Goal: Information Seeking & Learning: Learn about a topic

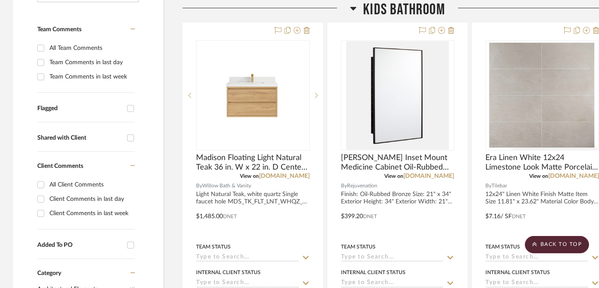
scroll to position [217, 0]
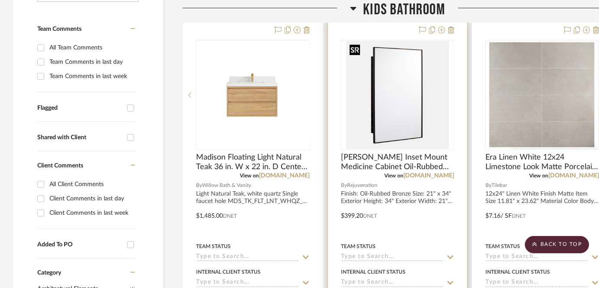
click at [0, 0] on img at bounding box center [0, 0] width 0 height 0
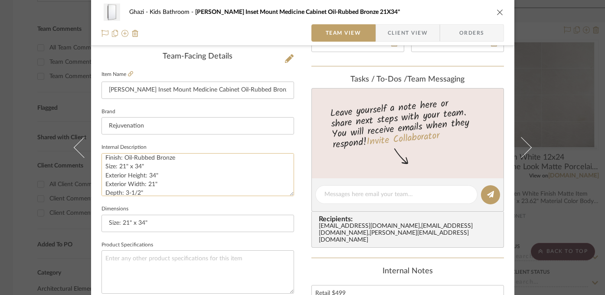
scroll to position [7, 0]
click at [581, 210] on div "Ghazi Kids Bathroom Barron Inset Mount Medicine Cabinet Oil-Rubbed Bronze 21X34…" at bounding box center [302, 147] width 605 height 295
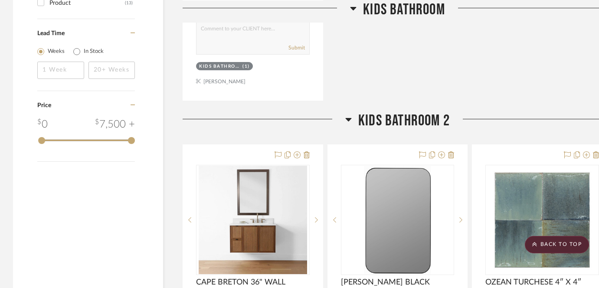
scroll to position [901, 0]
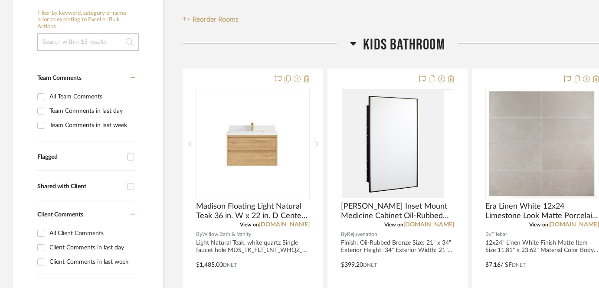
scroll to position [168, 0]
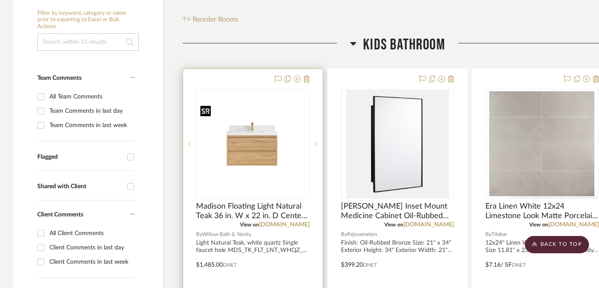
click at [0, 0] on img at bounding box center [0, 0] width 0 height 0
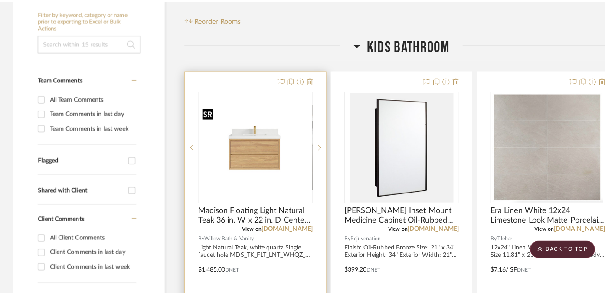
scroll to position [0, 0]
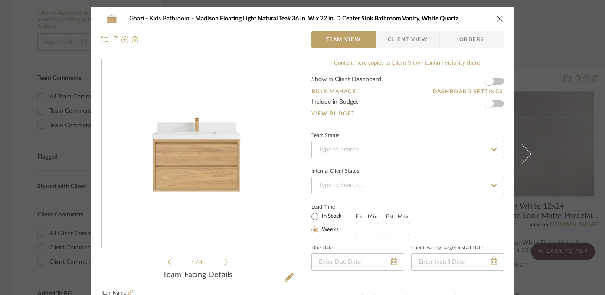
click at [196, 163] on img "0" at bounding box center [198, 154] width 192 height 144
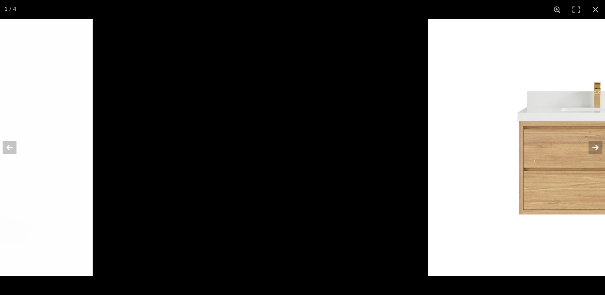
click at [545, 135] on img at bounding box center [599, 147] width 342 height 257
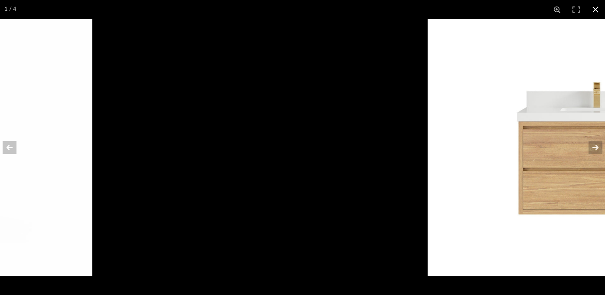
click at [323, 145] on div at bounding box center [598, 147] width 605 height 295
click at [353, 201] on div at bounding box center [598, 147] width 605 height 295
click at [598, 7] on button at bounding box center [595, 9] width 19 height 19
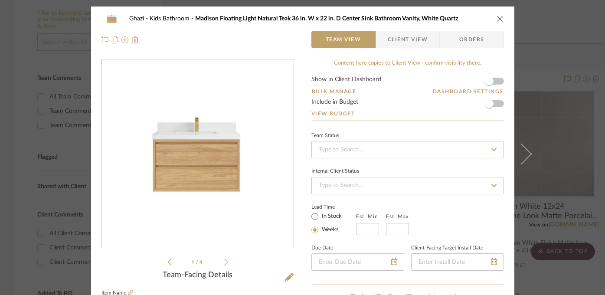
click at [560, 95] on div "Ghazi Kids Bathroom Madison Floating Light Natural Teak 36 in. W x 22 in. D Cen…" at bounding box center [302, 147] width 605 height 295
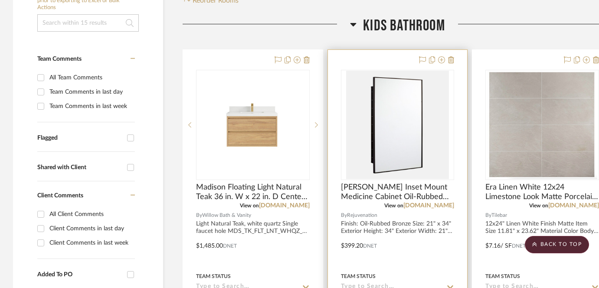
scroll to position [190, 0]
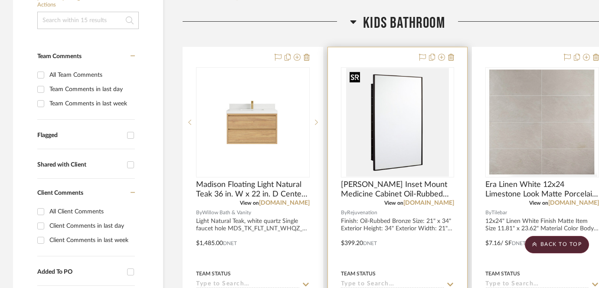
click at [397, 154] on img "0" at bounding box center [397, 122] width 102 height 108
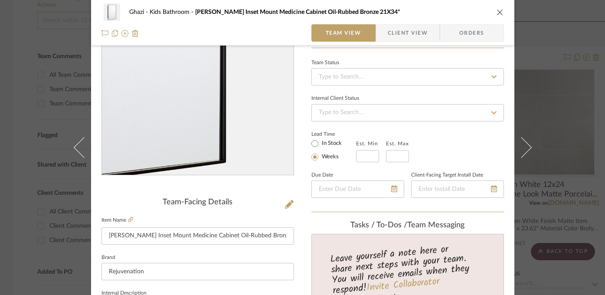
scroll to position [79, 0]
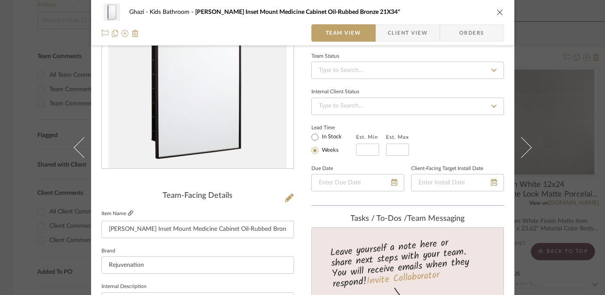
click at [128, 212] on icon at bounding box center [130, 212] width 5 height 5
click at [555, 117] on div "Ghazi Kids Bathroom Barron Inset Mount Medicine Cabinet Oil-Rubbed Bronze 21X34…" at bounding box center [302, 147] width 605 height 295
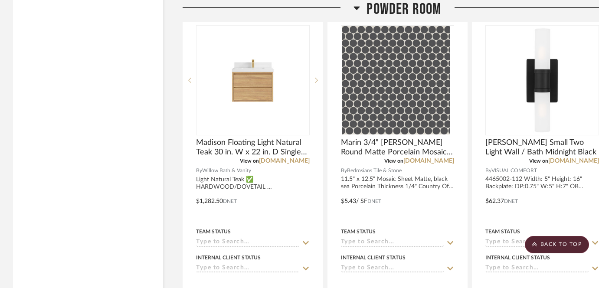
scroll to position [2316, 0]
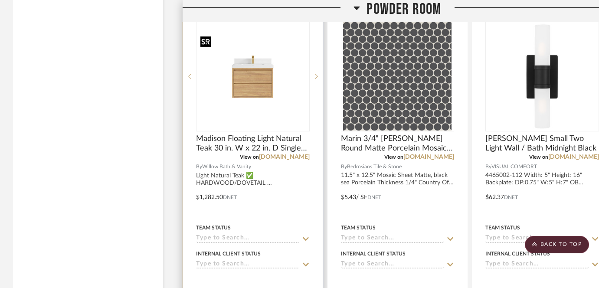
click at [0, 0] on img at bounding box center [0, 0] width 0 height 0
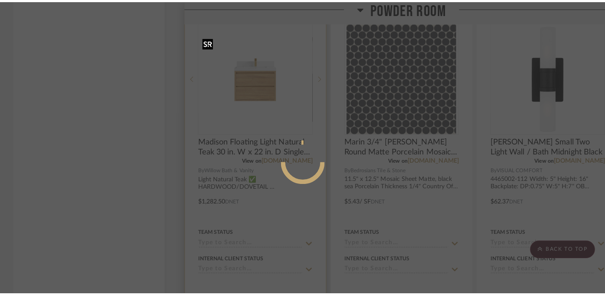
scroll to position [0, 0]
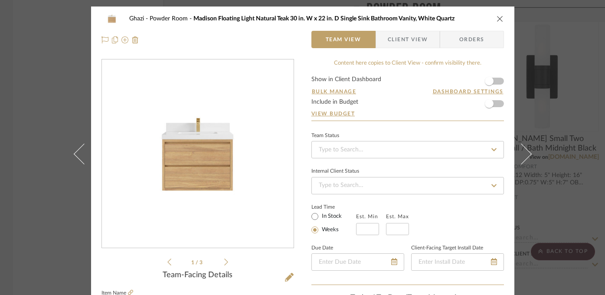
click at [186, 168] on img "0" at bounding box center [198, 154] width 192 height 144
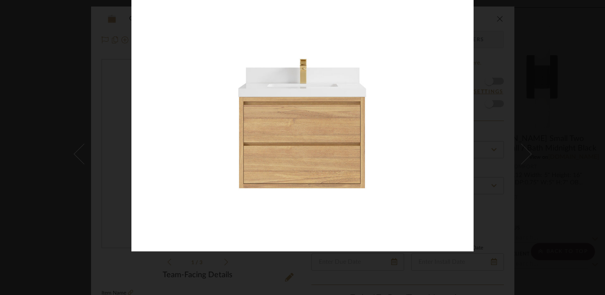
click at [436, 121] on img at bounding box center [302, 123] width 342 height 257
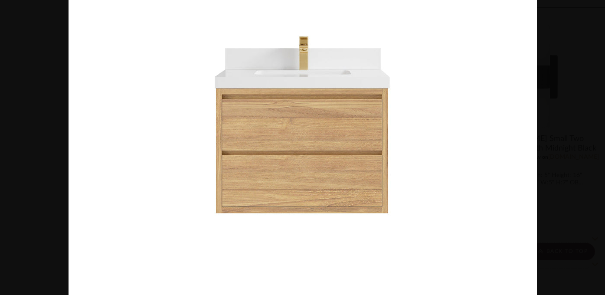
click at [538, 132] on div at bounding box center [370, 95] width 605 height 295
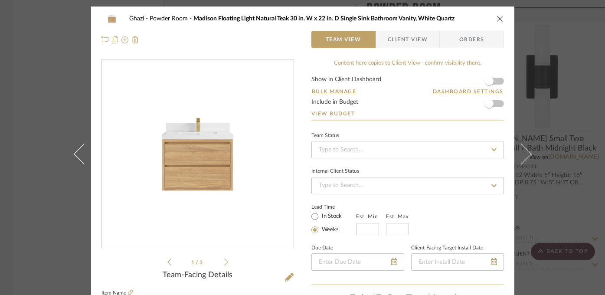
click at [552, 139] on div "Ghazi Powder Room Madison Floating Light Natural Teak 30 in. W x 22 in. D Singl…" at bounding box center [302, 147] width 605 height 295
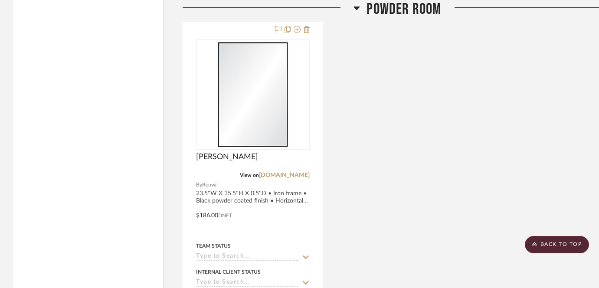
scroll to position [2705, 0]
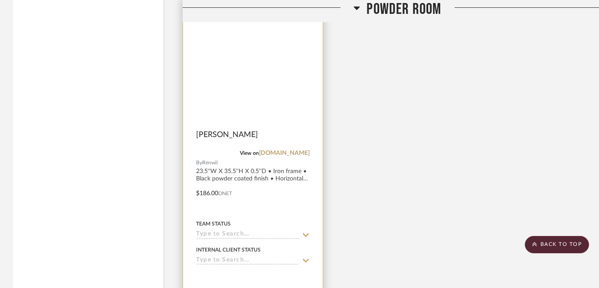
click at [0, 0] on img at bounding box center [0, 0] width 0 height 0
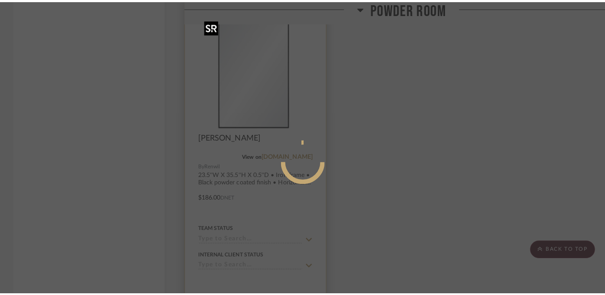
scroll to position [0, 0]
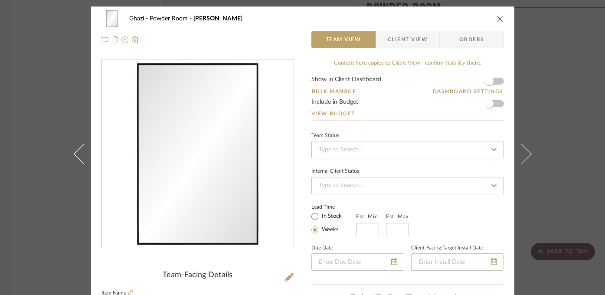
click at [210, 184] on img "0" at bounding box center [198, 154] width 188 height 188
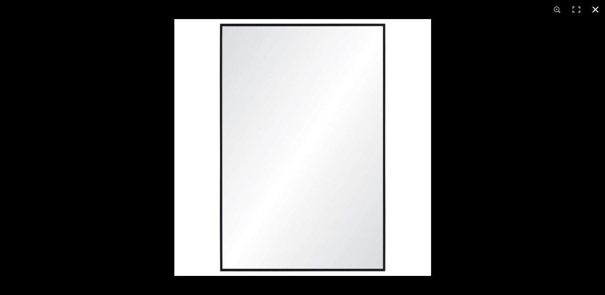
click at [537, 96] on div at bounding box center [476, 166] width 605 height 295
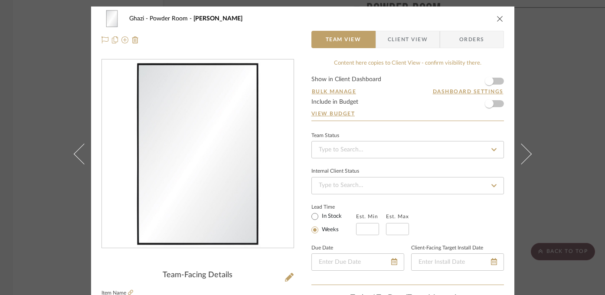
click at [566, 86] on div "Ghazi Powder Room Reynolds Team View Client View Orders Team-Facing Details Ite…" at bounding box center [302, 147] width 605 height 295
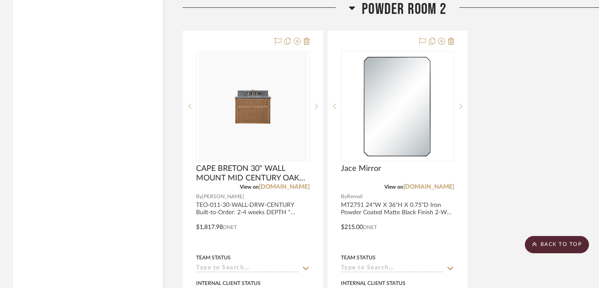
scroll to position [3166, 0]
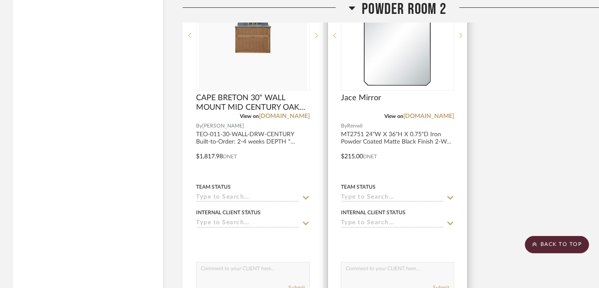
click at [0, 0] on img at bounding box center [0, 0] width 0 height 0
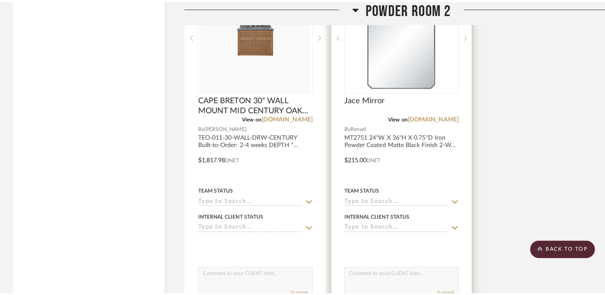
scroll to position [0, 0]
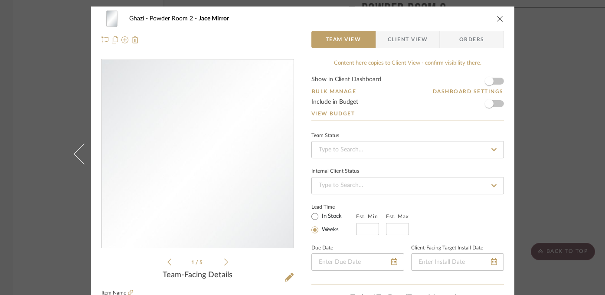
click at [175, 176] on img "0" at bounding box center [198, 154] width 188 height 188
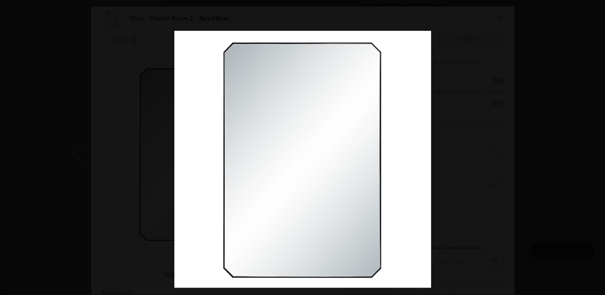
click at [488, 143] on div at bounding box center [476, 178] width 605 height 295
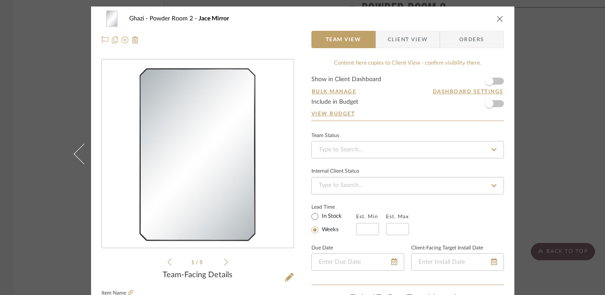
click at [573, 127] on div "Ghazi Powder Room 2 Jace Mirror Team View Client View Orders 1 / 5 Team-Facing …" at bounding box center [302, 147] width 605 height 295
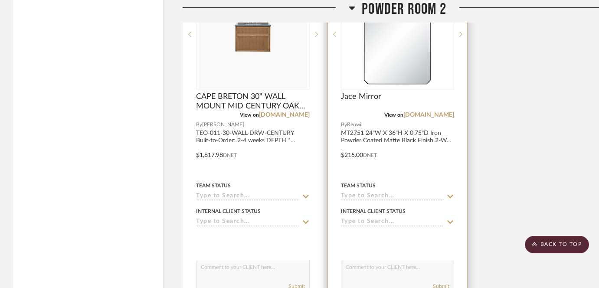
scroll to position [3115, 0]
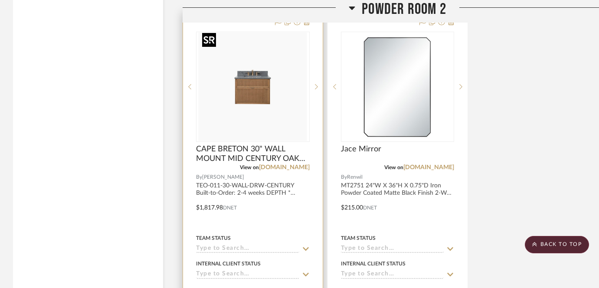
click at [0, 0] on img at bounding box center [0, 0] width 0 height 0
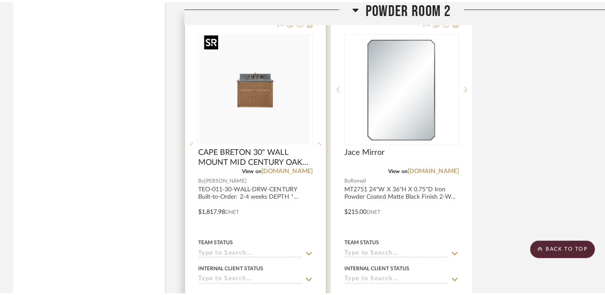
scroll to position [0, 0]
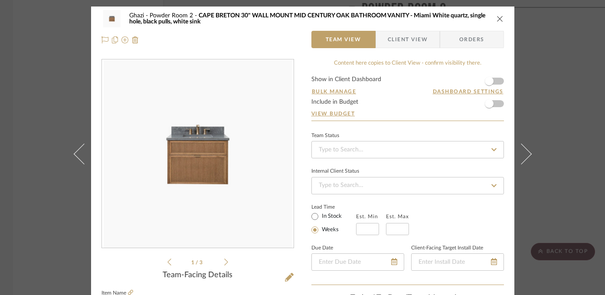
click at [195, 144] on img "0" at bounding box center [198, 154] width 188 height 188
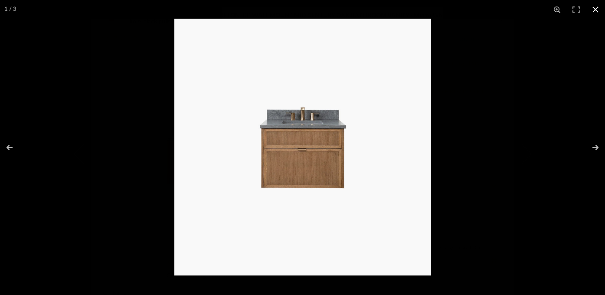
click at [544, 137] on div at bounding box center [476, 166] width 605 height 295
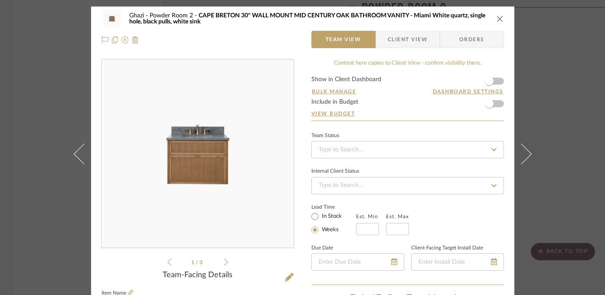
click at [553, 126] on div "Ghazi Powder Room 2 CAPE BRETON 30" WALL MOUNT MID CENTURY OAK BATHROOM VANITY …" at bounding box center [302, 147] width 605 height 295
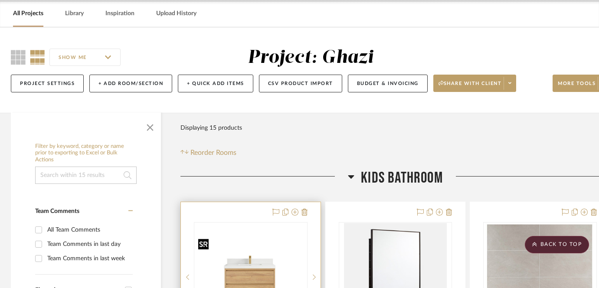
scroll to position [0, 2]
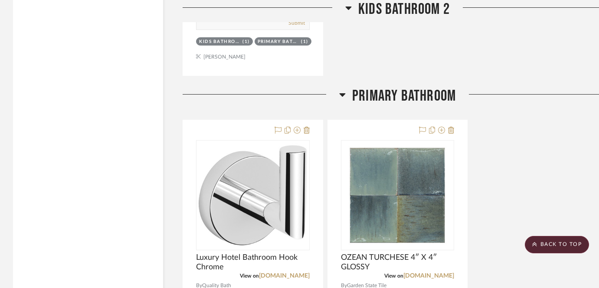
scroll to position [1755, 0]
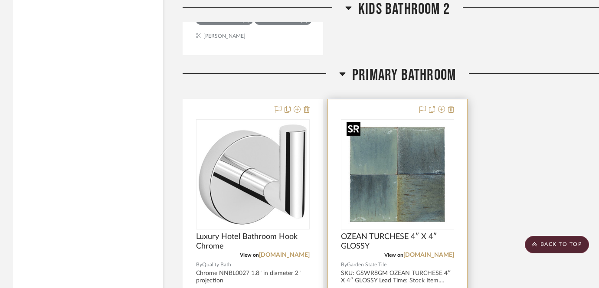
click at [0, 0] on img at bounding box center [0, 0] width 0 height 0
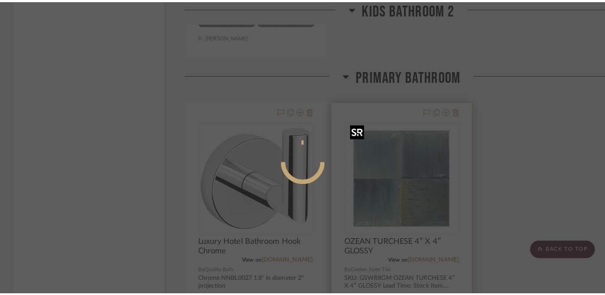
scroll to position [0, 0]
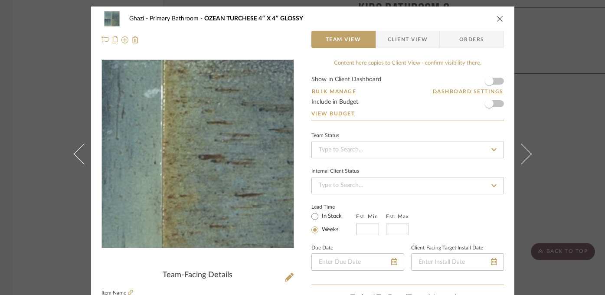
click at [206, 188] on img "0" at bounding box center [198, 154] width 188 height 188
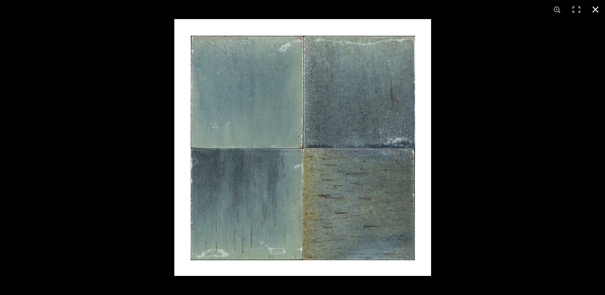
click at [529, 171] on div at bounding box center [476, 166] width 605 height 295
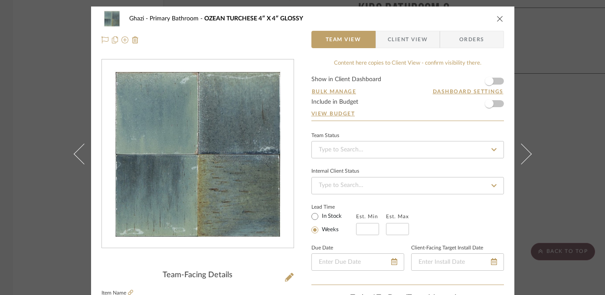
click at [548, 178] on div "Ghazi Primary Bathroom OZEAN TURCHESE 4″ X 4″ GLOSSY Team View Client View Orde…" at bounding box center [302, 147] width 605 height 295
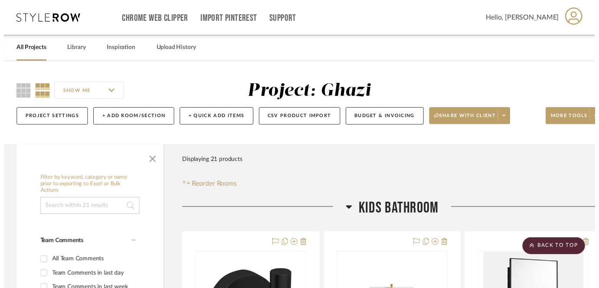
scroll to position [1755, 0]
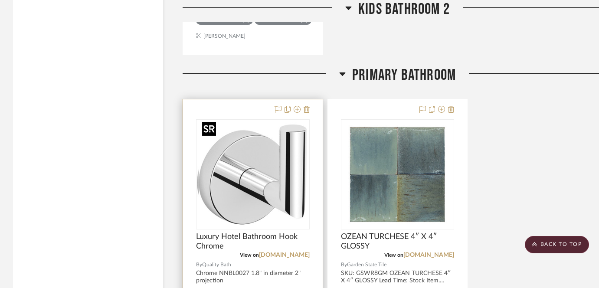
click at [295, 141] on img "0" at bounding box center [251, 174] width 108 height 108
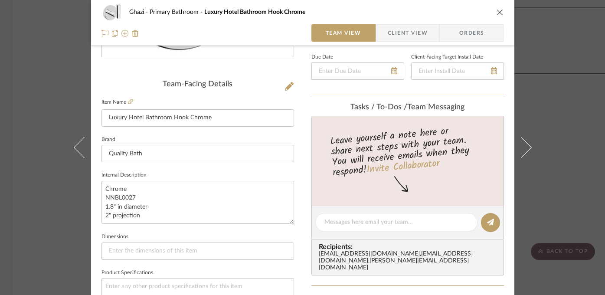
scroll to position [38, 0]
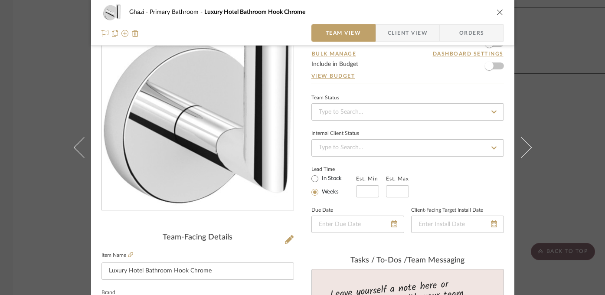
click at [576, 152] on div "Ghazi Primary Bathroom Luxury Hotel Bathroom Hook Chrome Team View Client View …" at bounding box center [302, 147] width 605 height 295
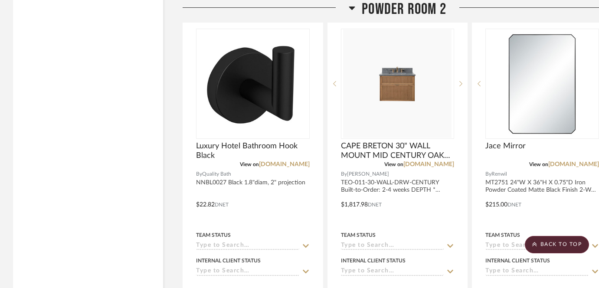
scroll to position [3503, 0]
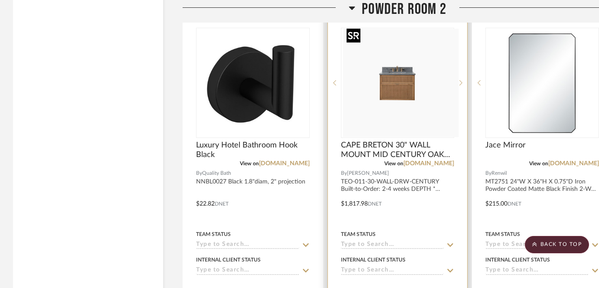
click at [407, 81] on img "0" at bounding box center [404, 83] width 108 height 108
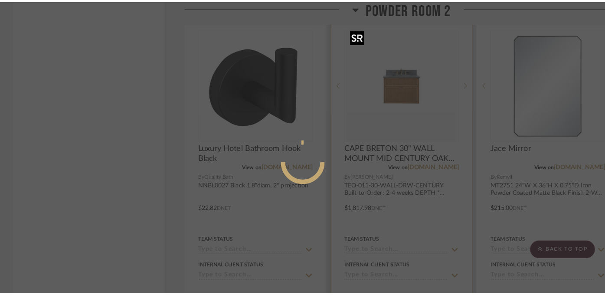
scroll to position [0, 0]
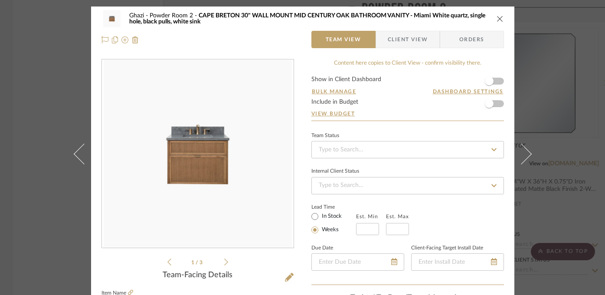
click at [562, 121] on div "Ghazi Powder Room 2 CAPE BRETON 30" WALL MOUNT MID CENTURY OAK BATHROOM VANITY …" at bounding box center [302, 147] width 605 height 295
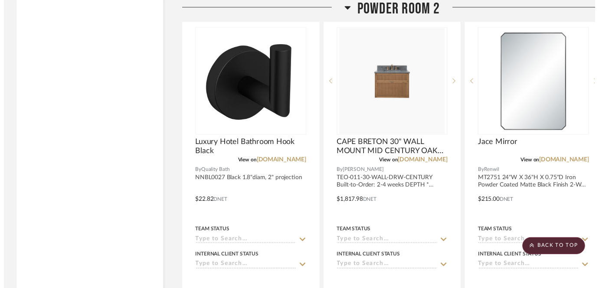
scroll to position [3503, 0]
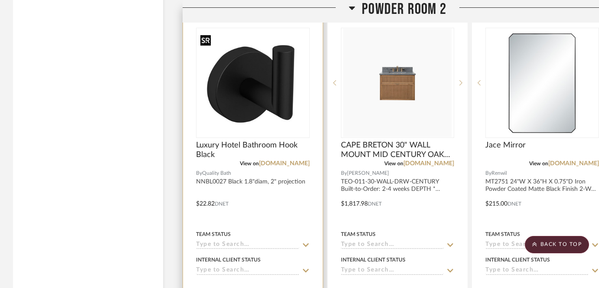
click at [0, 0] on img at bounding box center [0, 0] width 0 height 0
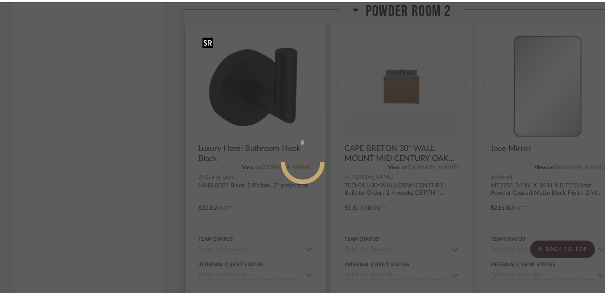
scroll to position [0, 0]
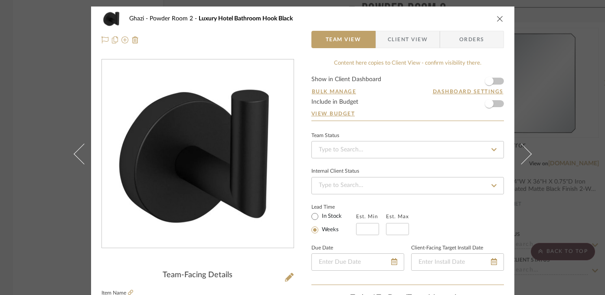
click at [37, 219] on div "Ghazi Powder Room 2 Luxury Hotel Bathroom Hook Black Team View Client View Orde…" at bounding box center [302, 147] width 605 height 295
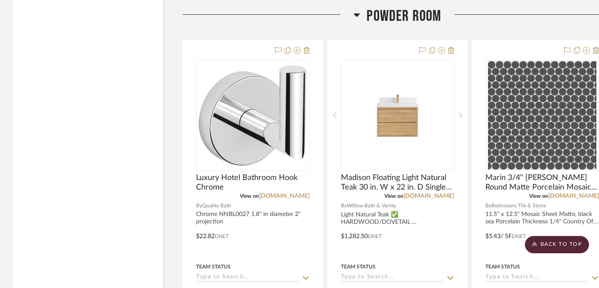
scroll to position [2637, 0]
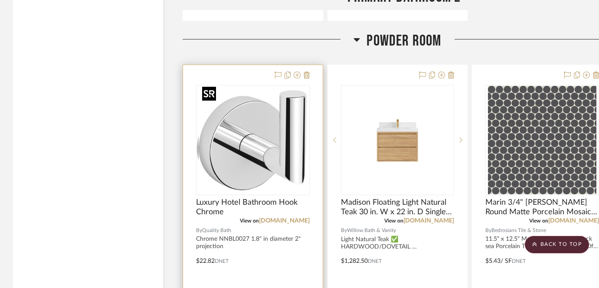
click at [228, 156] on div at bounding box center [253, 140] width 114 height 110
click at [261, 145] on img "0" at bounding box center [253, 140] width 108 height 108
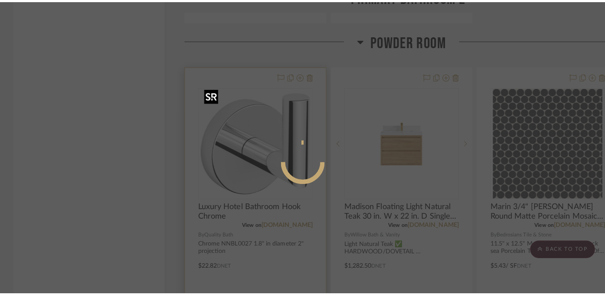
scroll to position [0, 0]
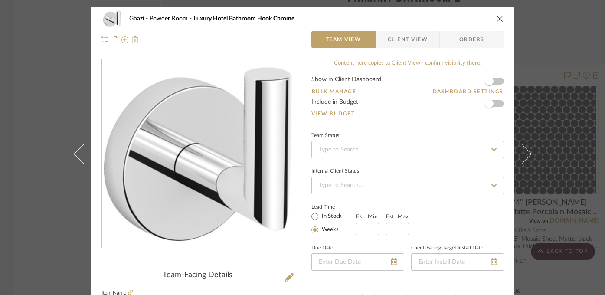
click at [187, 166] on img "0" at bounding box center [198, 154] width 188 height 188
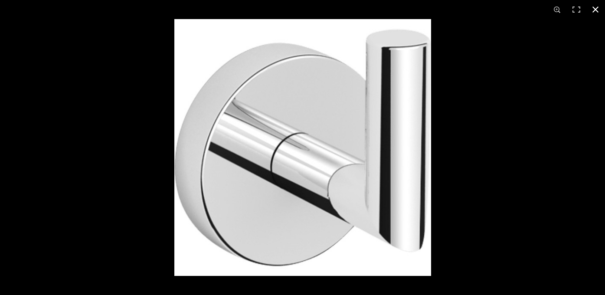
click at [51, 36] on div at bounding box center [302, 147] width 605 height 295
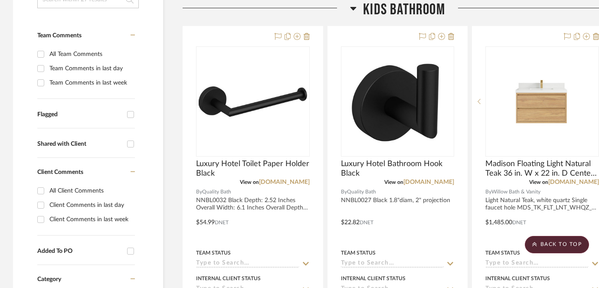
scroll to position [239, 0]
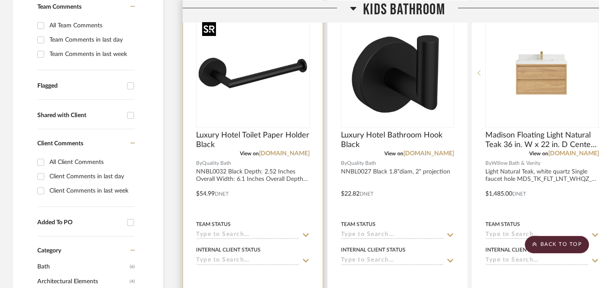
click at [0, 0] on img at bounding box center [0, 0] width 0 height 0
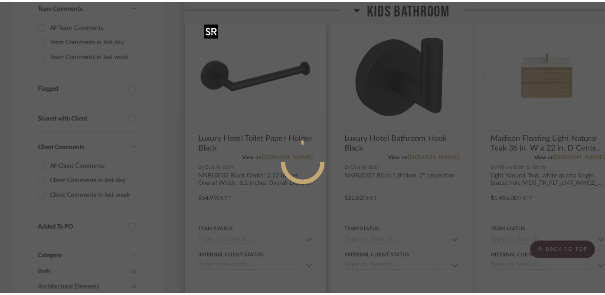
scroll to position [0, 0]
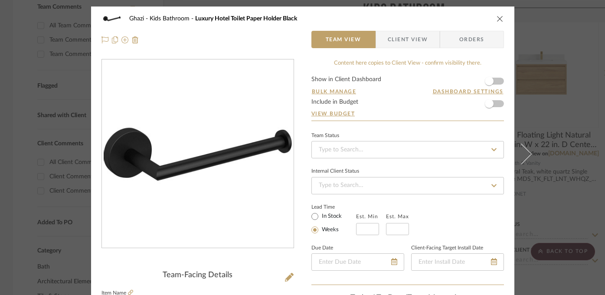
click at [573, 162] on div "Ghazi Kids Bathroom Luxury Hotel Toilet Paper Holder Black Team View Client Vie…" at bounding box center [302, 147] width 605 height 295
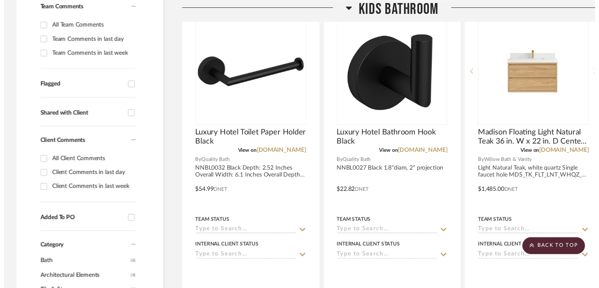
scroll to position [239, 0]
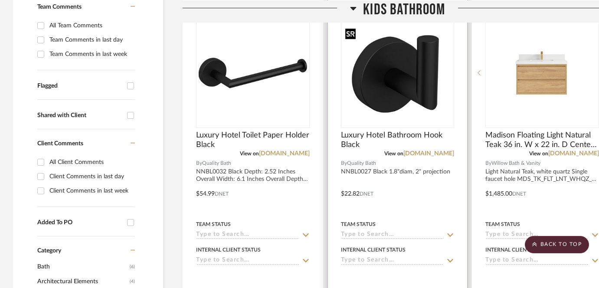
click at [395, 90] on img "0" at bounding box center [398, 73] width 112 height 96
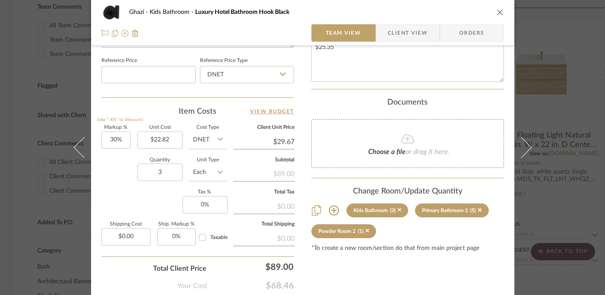
scroll to position [476, 0]
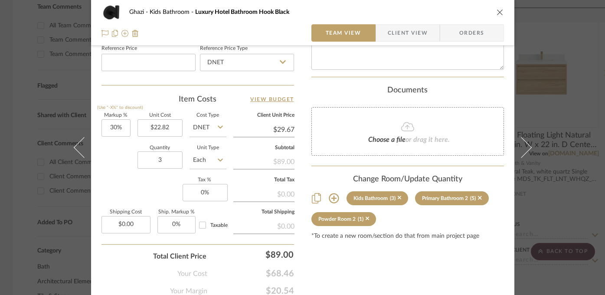
click at [568, 179] on div "Ghazi Kids Bathroom Luxury Hotel Bathroom Hook Black Team View Client View Orde…" at bounding box center [302, 147] width 605 height 295
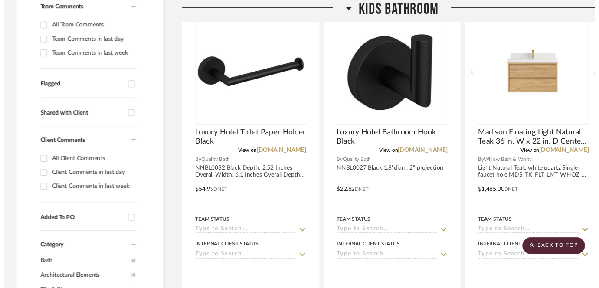
scroll to position [239, 0]
